Goal: Information Seeking & Learning: Learn about a topic

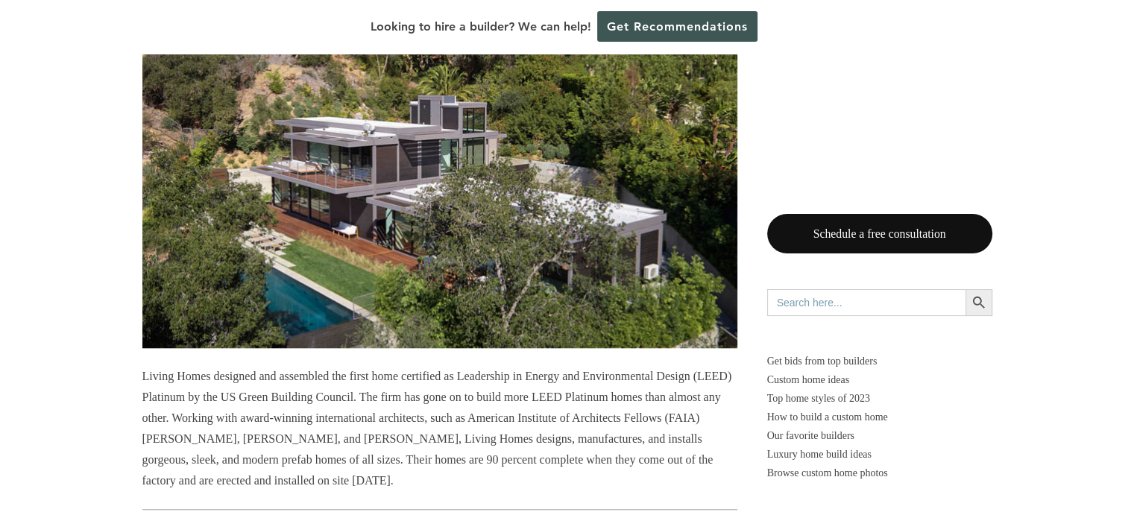
scroll to position [1812, 0]
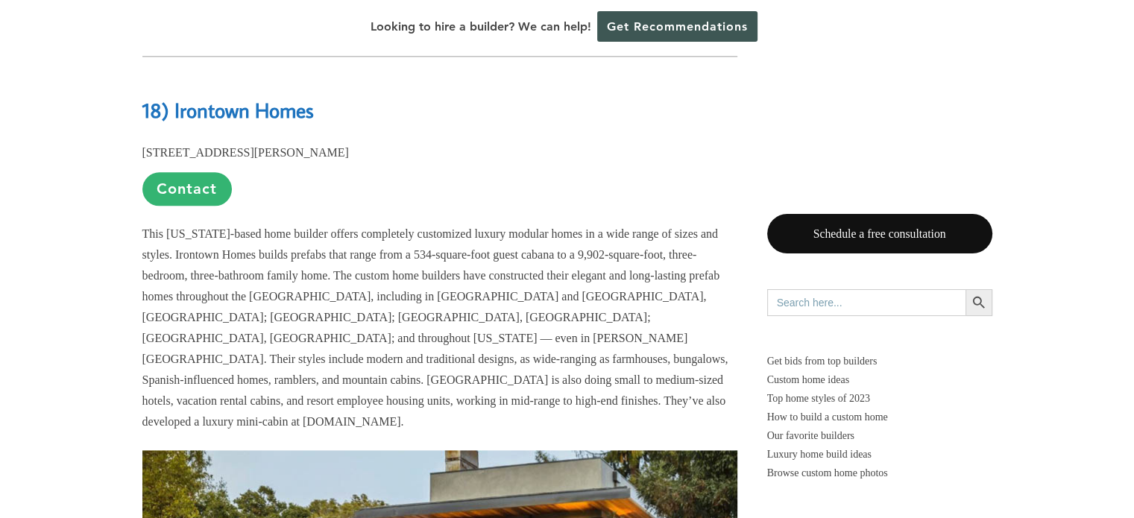
drag, startPoint x: 1131, startPoint y: 57, endPoint x: 1139, endPoint y: 62, distance: 9.7
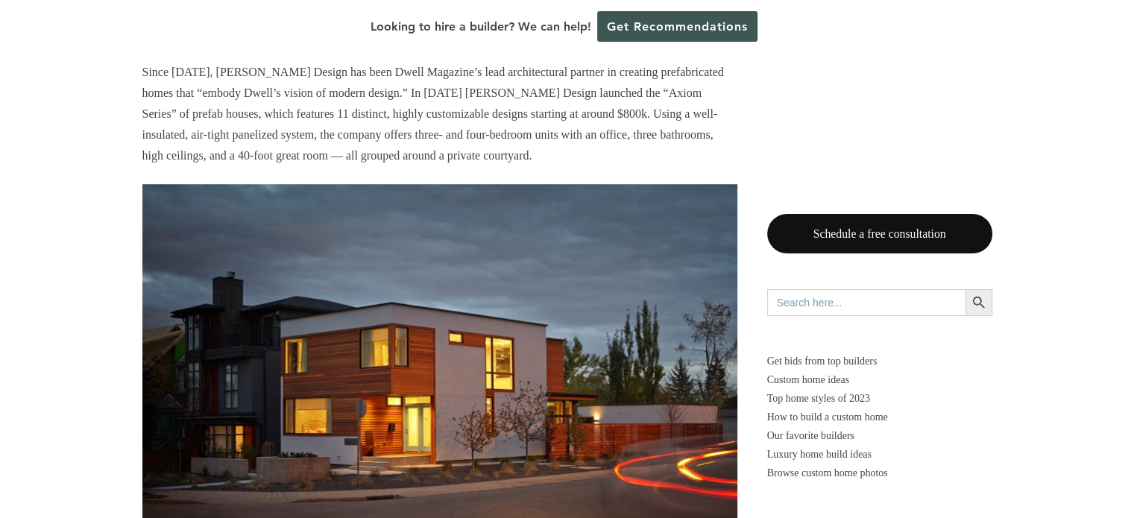
scroll to position [6738, 0]
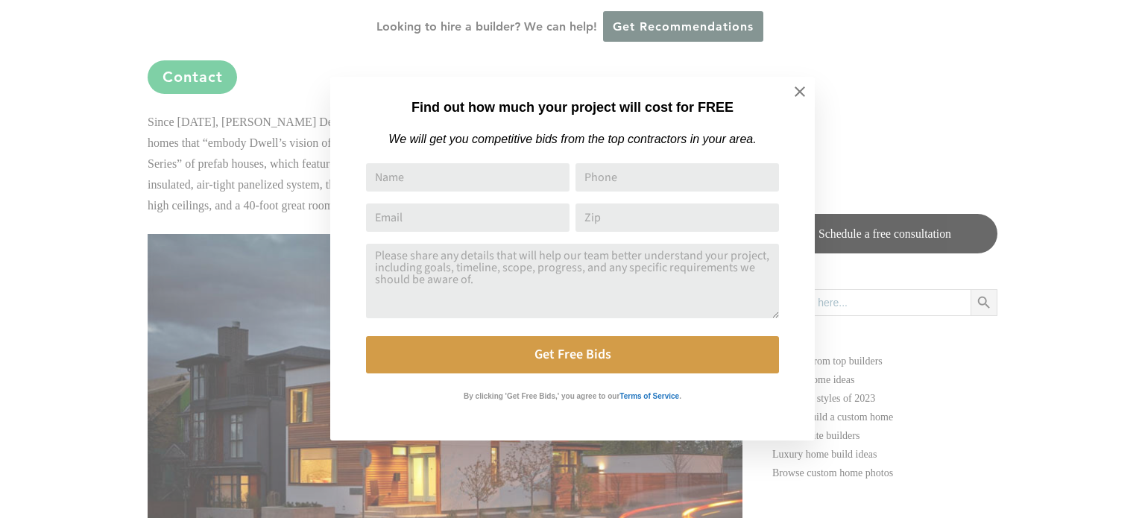
click at [818, 96] on button at bounding box center [800, 92] width 52 height 52
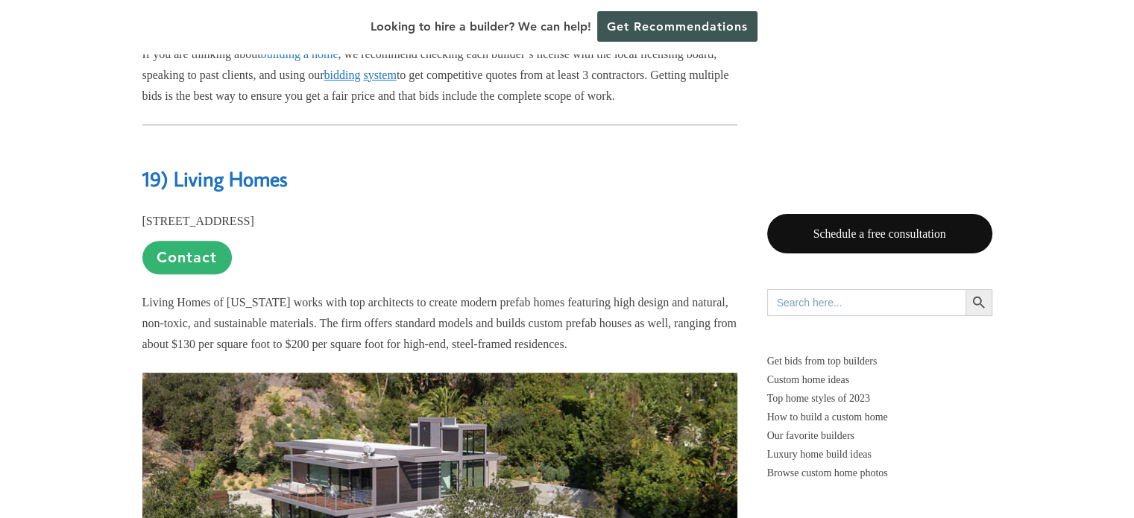
scroll to position [963, 0]
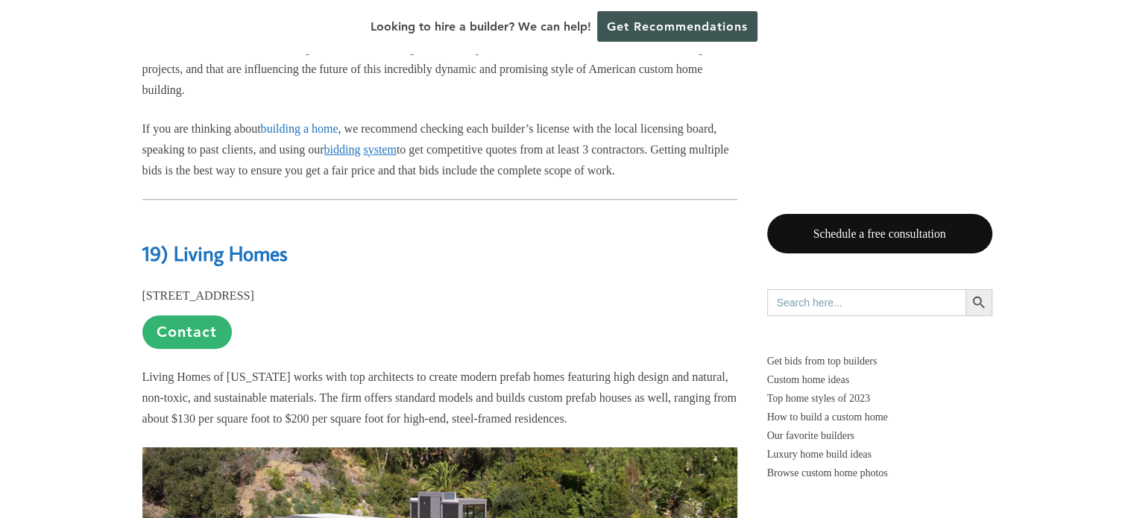
click at [217, 266] on b "19) Living Homes" at bounding box center [214, 253] width 145 height 26
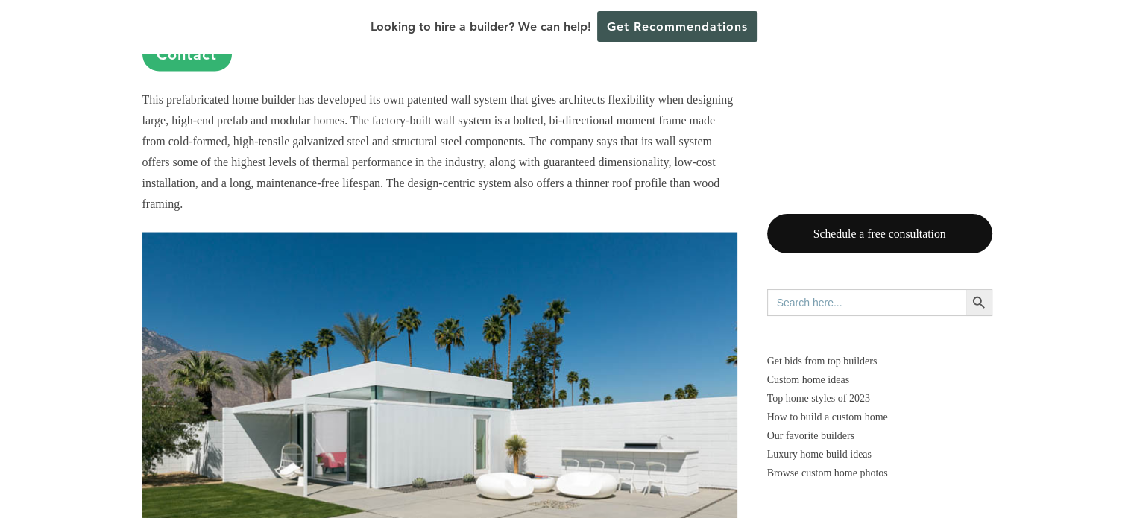
scroll to position [8534, 0]
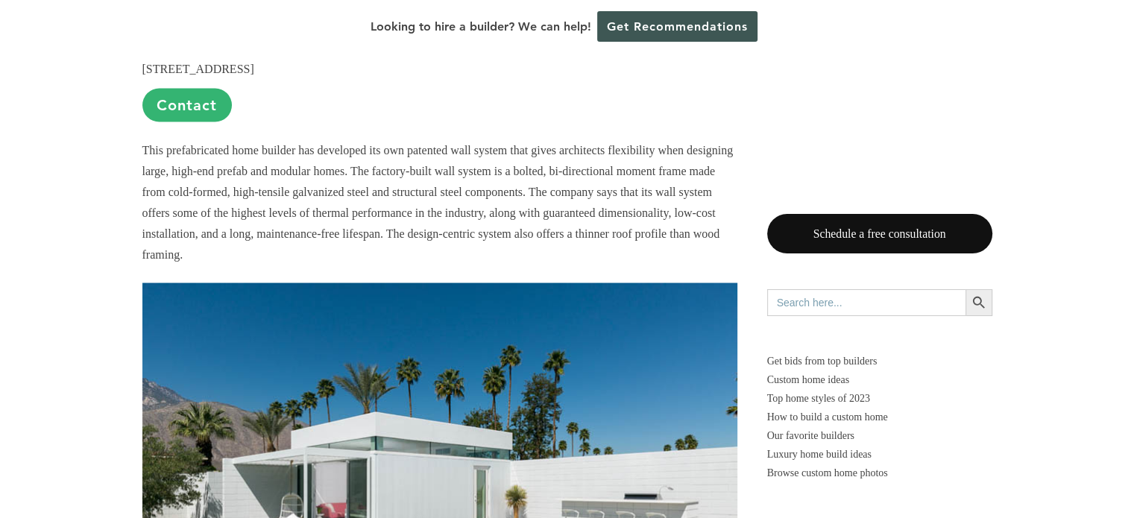
click at [252, 39] on b "10) Blue Sky Building Systems" at bounding box center [267, 26] width 251 height 26
drag, startPoint x: 403, startPoint y: 193, endPoint x: 178, endPoint y: 199, distance: 225.1
click at [178, 42] on h2 "10) Blue Sky Building Systems" at bounding box center [439, 15] width 595 height 51
copy b "Blue Sky Building Systems"
